Goal: Task Accomplishment & Management: Manage account settings

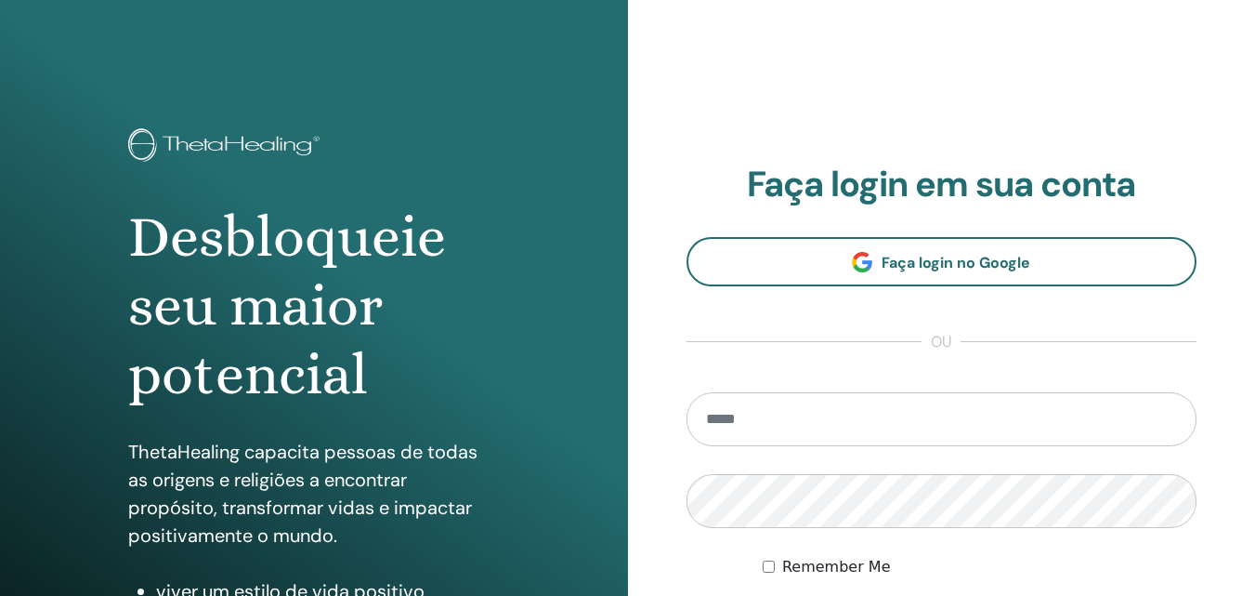
scroll to position [186, 0]
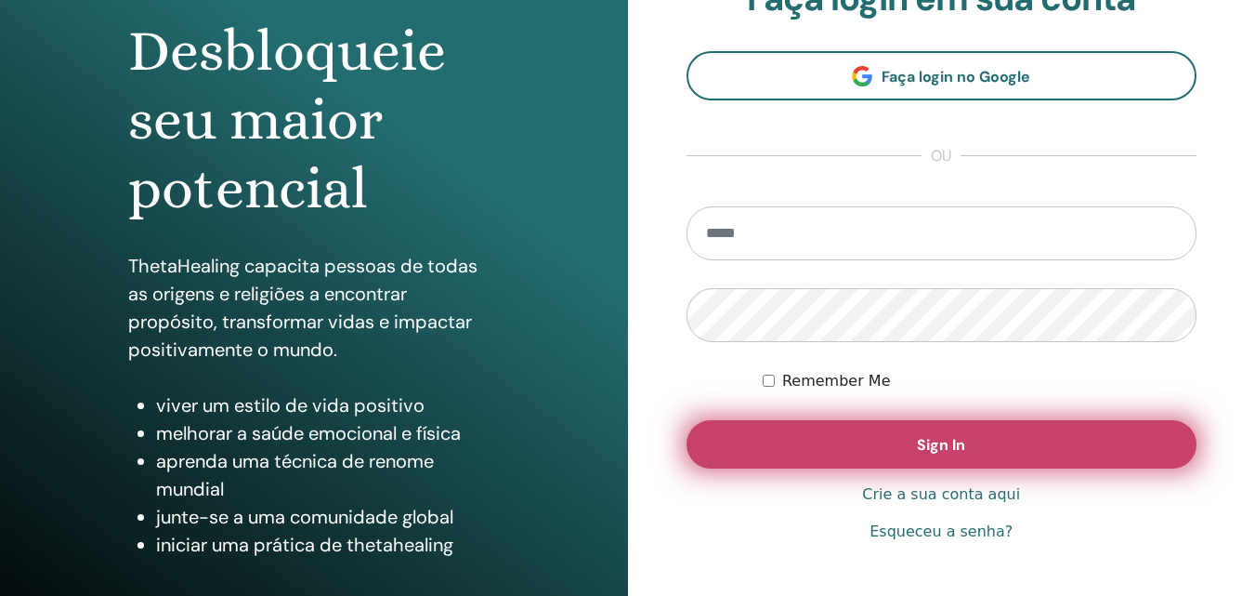
type input "**********"
click at [815, 440] on button "Sign In" at bounding box center [942, 444] width 511 height 48
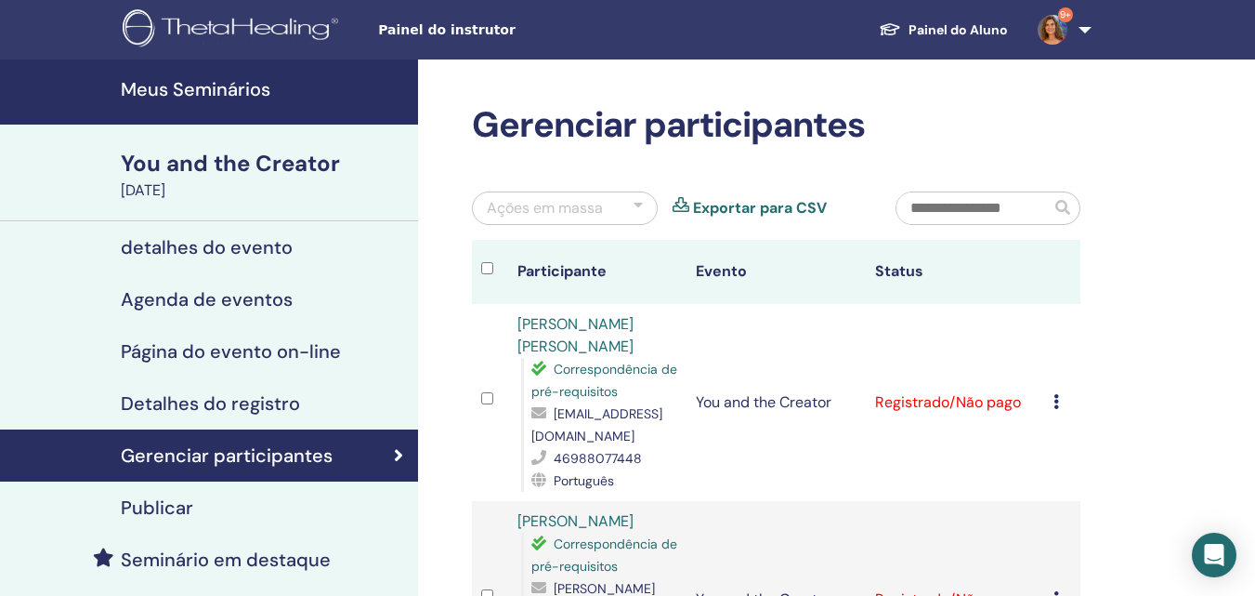
scroll to position [279, 0]
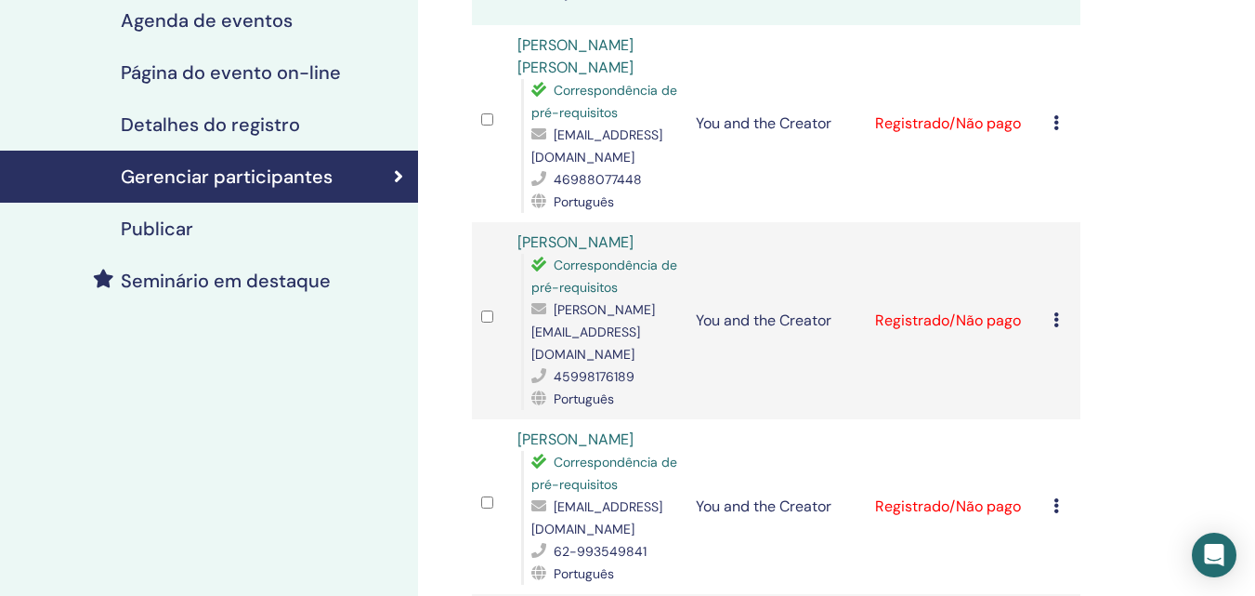
click at [726, 590] on td "You and the Creator" at bounding box center [776, 506] width 179 height 175
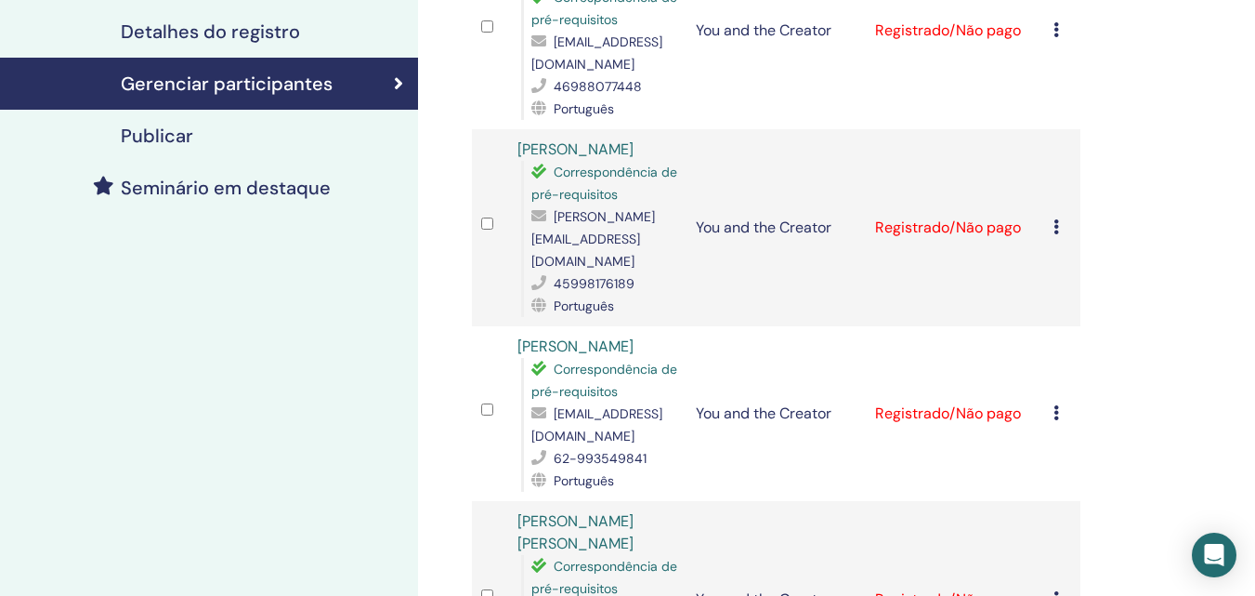
click at [595, 347] on link "Amazona Fernandez" at bounding box center [576, 346] width 116 height 20
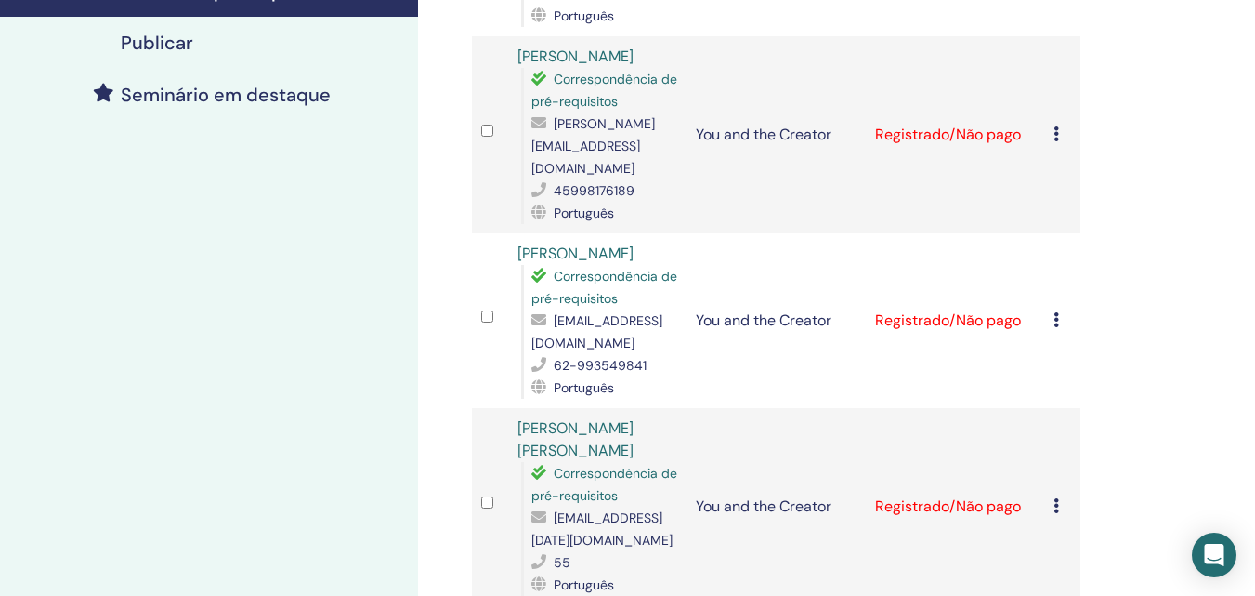
click at [607, 253] on link "Amazona Fernandez" at bounding box center [576, 253] width 116 height 20
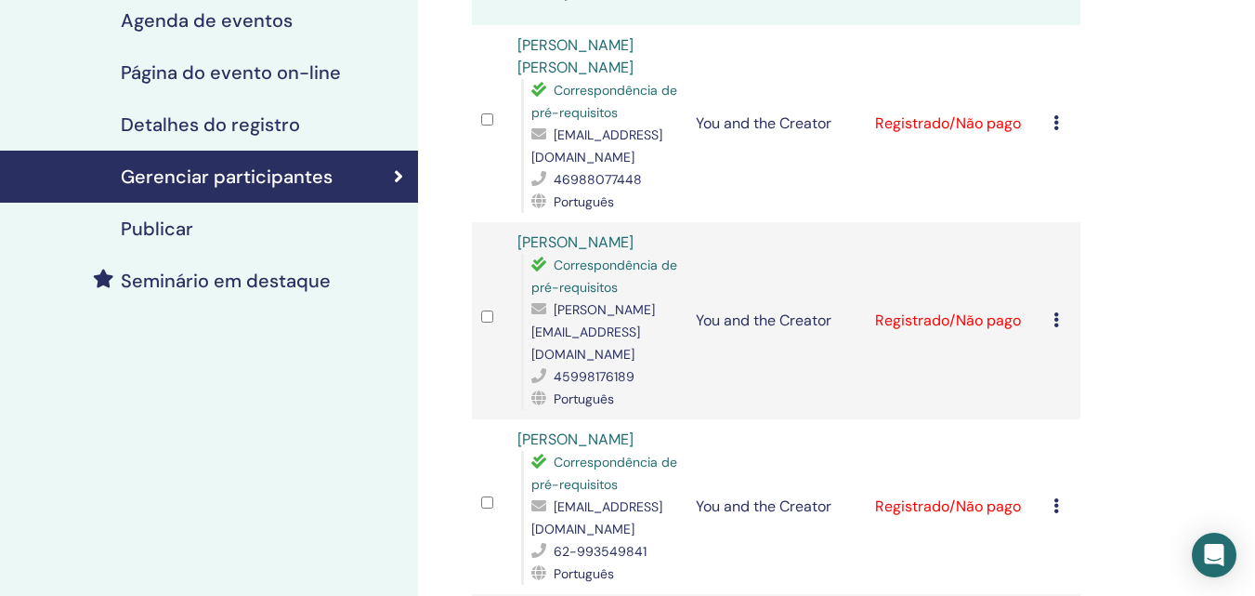
scroll to position [372, 0]
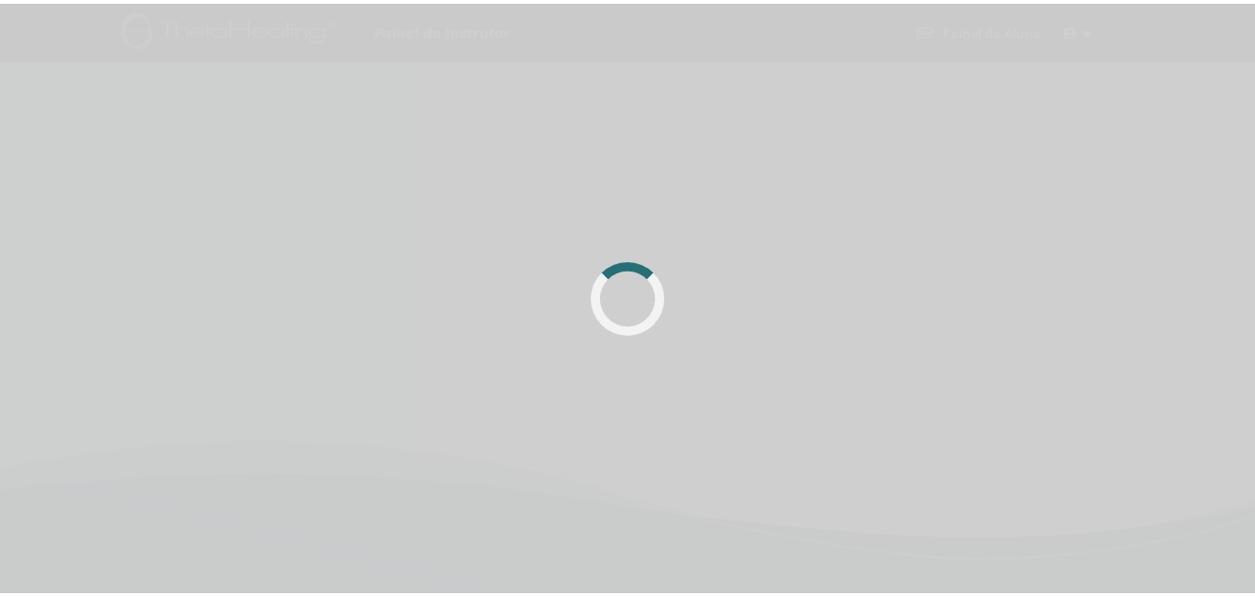
scroll to position [372, 0]
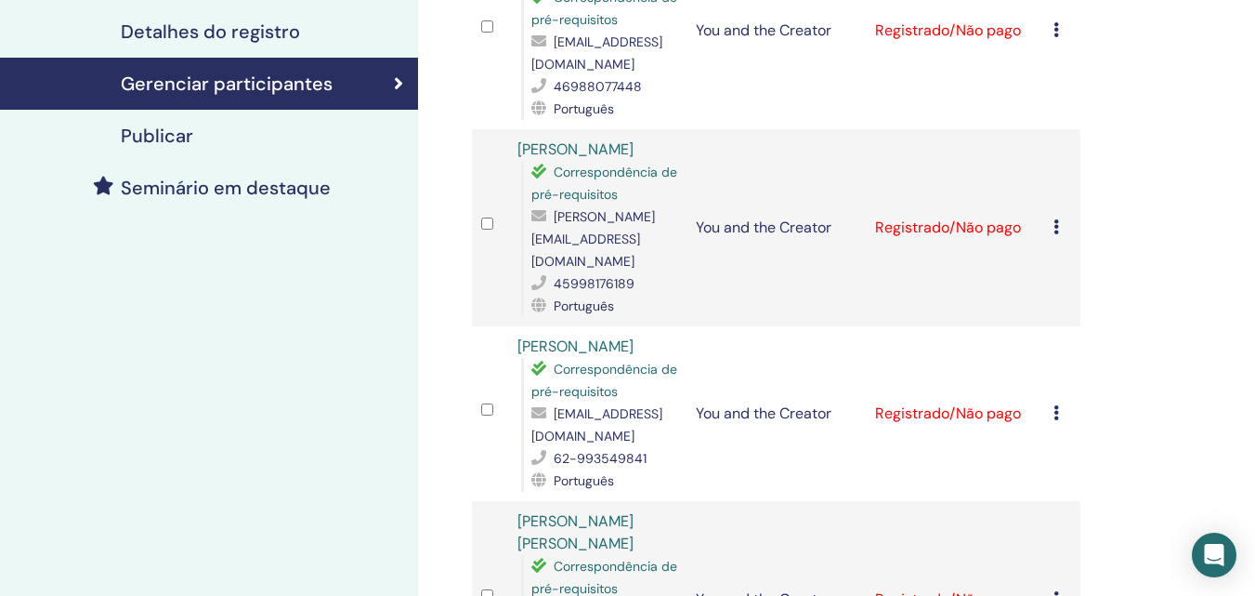
click at [613, 347] on link "[PERSON_NAME]" at bounding box center [576, 346] width 116 height 20
